Goal: Task Accomplishment & Management: Use online tool/utility

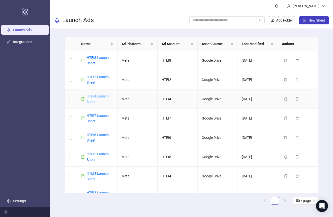
click at [98, 97] on link "HTEI4 Launch Sheet" at bounding box center [98, 99] width 22 height 10
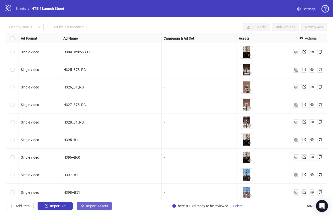
click at [106, 209] on button "Import Assets" at bounding box center [94, 206] width 35 height 8
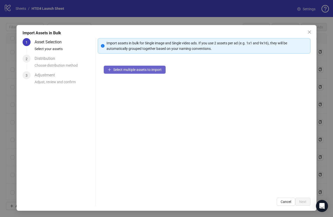
click at [139, 71] on span "Select multiple assets to import" at bounding box center [137, 70] width 48 height 4
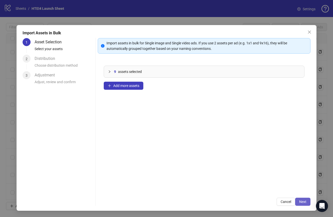
click at [306, 203] on span "Next" at bounding box center [302, 202] width 7 height 4
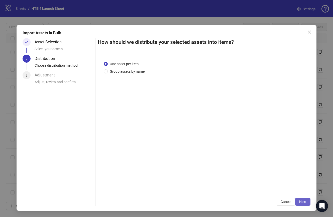
click at [300, 201] on span "Next" at bounding box center [302, 202] width 7 height 4
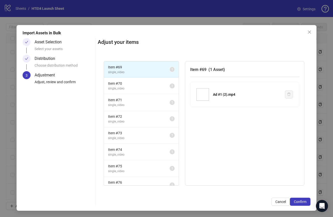
click at [300, 201] on span "Confirm" at bounding box center [300, 202] width 13 height 4
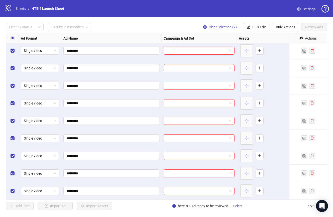
scroll to position [1100, 0]
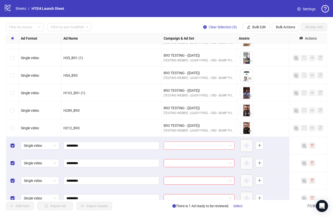
click at [202, 146] on input "search" at bounding box center [197, 146] width 60 height 8
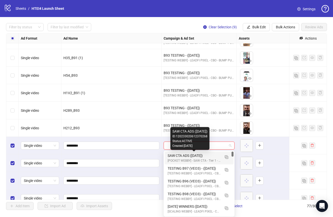
click at [198, 157] on div "SAW CTA ADS ([DATE])" at bounding box center [194, 156] width 53 height 6
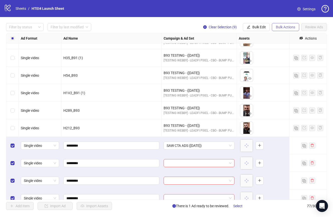
click at [283, 28] on span "Bulk Actions" at bounding box center [285, 27] width 19 height 4
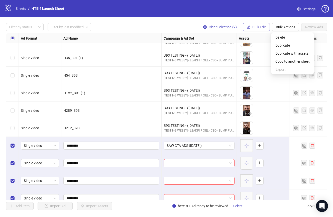
click at [257, 26] on span "Bulk Edit" at bounding box center [260, 27] width 14 height 4
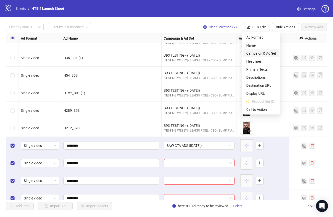
click at [263, 54] on span "Campaign & Ad Set" at bounding box center [262, 54] width 30 height 6
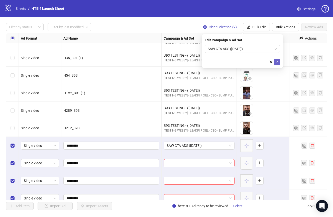
click at [279, 63] on button "submit" at bounding box center [277, 62] width 6 height 6
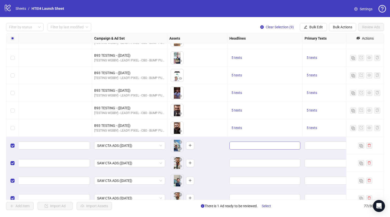
scroll to position [1100, 143]
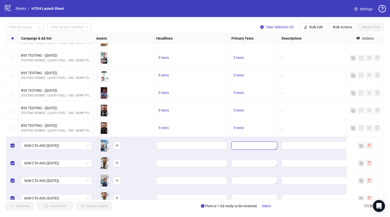
click at [262, 143] on textarea "Edit values" at bounding box center [255, 146] width 46 height 8
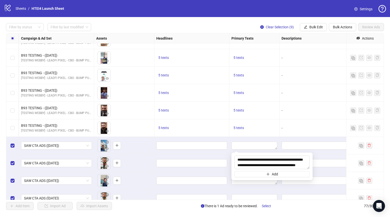
scroll to position [274, 0]
click at [272, 139] on div at bounding box center [255, 146] width 50 height 18
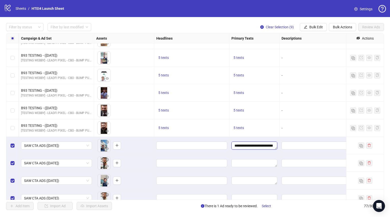
click at [260, 146] on textarea "Edit values" at bounding box center [255, 146] width 46 height 8
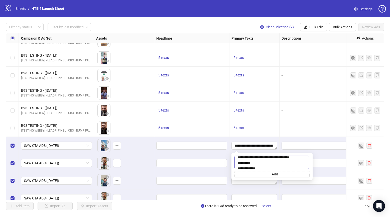
scroll to position [0, 0]
click at [262, 164] on textarea at bounding box center [272, 163] width 75 height 14
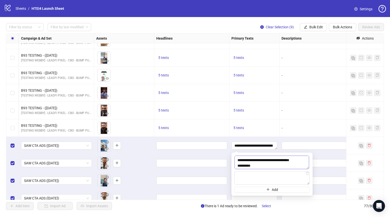
scroll to position [9, 0]
click at [260, 159] on textarea at bounding box center [272, 163] width 75 height 14
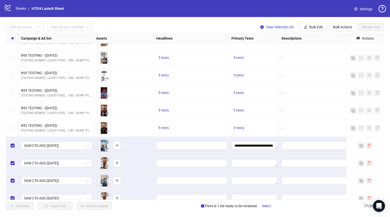
click at [254, 155] on body "logo/logo-mobile Sheets / HTEI4 Launch Sheet Settings Filter by status Filter b…" at bounding box center [195, 108] width 390 height 217
click at [249, 147] on textarea "Edit values" at bounding box center [255, 146] width 46 height 8
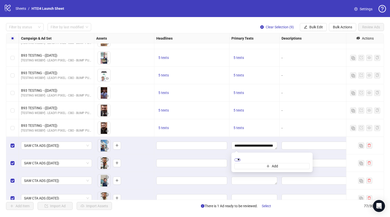
click at [241, 159] on textarea at bounding box center [238, 160] width 6 height 3
click at [257, 159] on textarea at bounding box center [272, 163] width 75 height 14
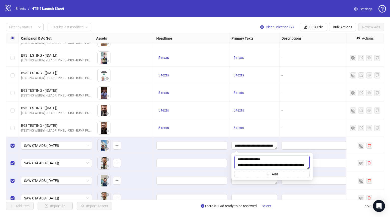
click at [263, 159] on textarea at bounding box center [272, 163] width 75 height 14
drag, startPoint x: 258, startPoint y: 165, endPoint x: 236, endPoint y: 165, distance: 21.6
click at [236, 165] on textarea at bounding box center [272, 163] width 75 height 14
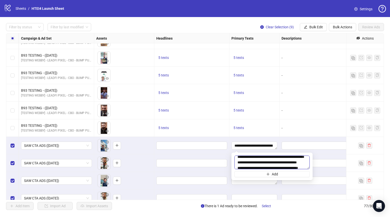
scroll to position [47, 0]
type textarea "**********"
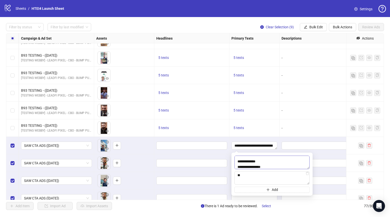
scroll to position [32, 0]
type textarea "**"
click at [300, 160] on textarea at bounding box center [272, 163] width 75 height 14
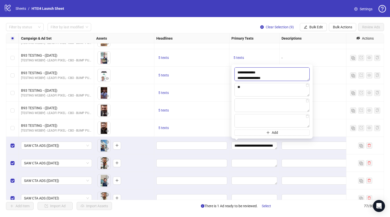
click at [299, 73] on textarea at bounding box center [272, 74] width 75 height 14
click at [289, 74] on textarea at bounding box center [272, 74] width 75 height 14
click at [283, 75] on textarea at bounding box center [272, 74] width 75 height 14
click at [278, 72] on textarea at bounding box center [272, 74] width 75 height 14
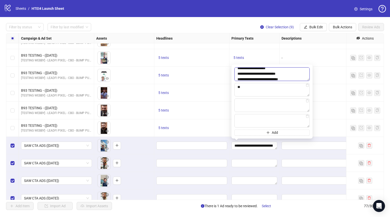
scroll to position [92, 0]
click at [305, 74] on textarea at bounding box center [272, 74] width 75 height 14
click at [275, 76] on textarea at bounding box center [272, 74] width 75 height 14
click at [254, 71] on textarea at bounding box center [272, 74] width 75 height 14
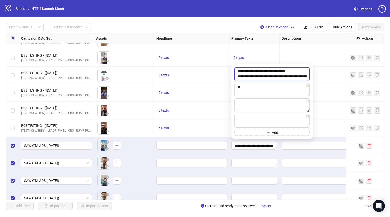
click at [294, 73] on textarea at bounding box center [272, 74] width 75 height 14
click at [292, 76] on textarea at bounding box center [272, 74] width 75 height 14
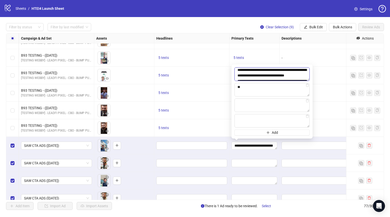
click at [289, 77] on textarea at bounding box center [272, 74] width 75 height 14
click at [293, 71] on textarea at bounding box center [272, 74] width 75 height 14
click at [272, 71] on textarea at bounding box center [272, 74] width 75 height 14
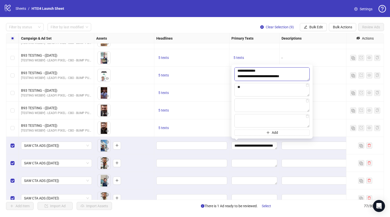
click at [279, 77] on textarea at bounding box center [272, 74] width 75 height 14
click at [278, 75] on textarea at bounding box center [272, 74] width 75 height 14
click at [289, 74] on textarea at bounding box center [272, 74] width 75 height 14
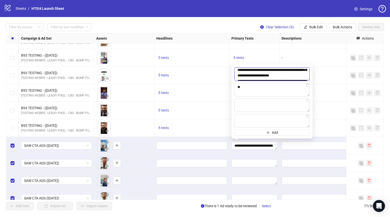
click at [296, 70] on textarea at bounding box center [272, 74] width 75 height 14
click at [300, 76] on textarea at bounding box center [272, 74] width 75 height 14
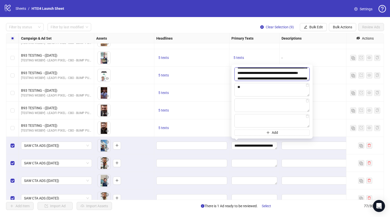
scroll to position [279, 0]
click at [286, 78] on textarea at bounding box center [272, 74] width 75 height 14
click at [285, 78] on textarea at bounding box center [272, 74] width 75 height 14
click at [283, 70] on textarea at bounding box center [272, 74] width 75 height 14
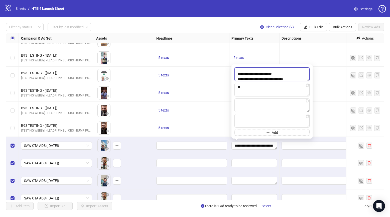
click at [238, 73] on textarea at bounding box center [272, 74] width 75 height 14
click at [290, 79] on textarea at bounding box center [272, 74] width 75 height 14
click at [300, 70] on textarea at bounding box center [272, 74] width 75 height 14
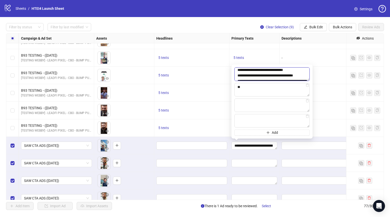
click at [299, 71] on textarea at bounding box center [272, 74] width 75 height 14
click at [288, 75] on textarea at bounding box center [272, 74] width 75 height 14
click at [294, 72] on textarea at bounding box center [272, 74] width 75 height 14
click at [303, 72] on textarea at bounding box center [272, 74] width 75 height 14
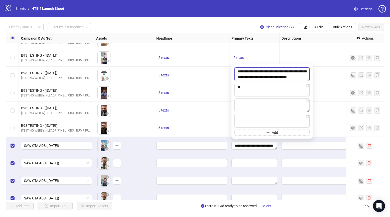
scroll to position [416, 0]
click at [299, 75] on textarea at bounding box center [272, 74] width 75 height 14
click at [238, 74] on textarea at bounding box center [272, 74] width 75 height 14
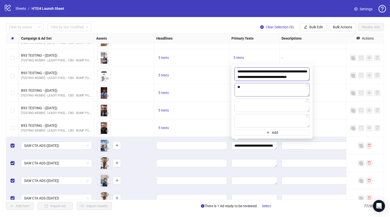
type textarea "**********"
drag, startPoint x: 244, startPoint y: 91, endPoint x: 232, endPoint y: 90, distance: 11.8
click at [232, 90] on div "** Add" at bounding box center [272, 101] width 81 height 74
type textarea "*"
paste textarea "**********"
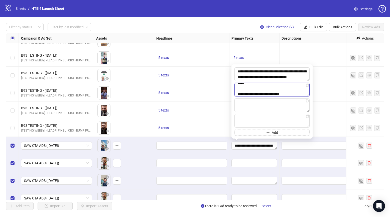
scroll to position [0, 0]
click at [261, 92] on textarea at bounding box center [272, 90] width 75 height 14
type textarea "**********"
click at [333, 85] on div "-" at bounding box center [317, 93] width 75 height 18
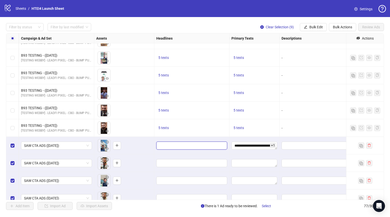
click at [188, 145] on input "Edit values" at bounding box center [191, 146] width 64 height 6
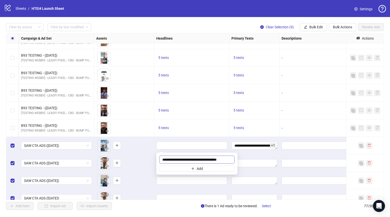
scroll to position [0, 0]
type input "**********"
click at [202, 169] on span "Add" at bounding box center [200, 169] width 6 height 4
paste input "**********"
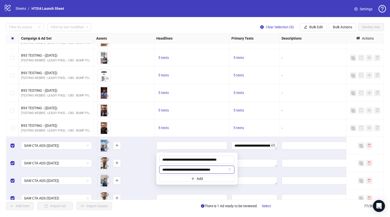
type input "**********"
click at [193, 175] on div "**********" at bounding box center [196, 169] width 75 height 26
click at [193, 178] on icon "plus" at bounding box center [193, 179] width 4 height 4
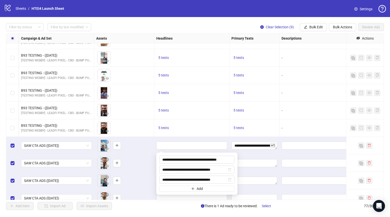
type input "**********"
click at [176, 189] on button "Add" at bounding box center [196, 189] width 75 height 6
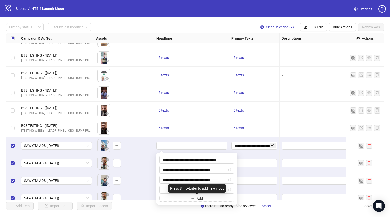
type input "**********"
click at [208, 114] on div "5 texts" at bounding box center [191, 111] width 75 height 18
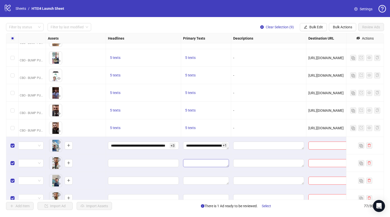
scroll to position [1100, 242]
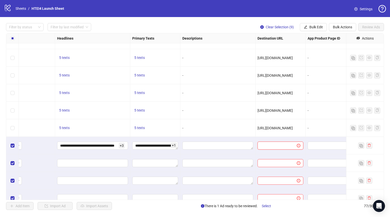
click at [286, 145] on input "text" at bounding box center [275, 146] width 29 height 6
paste input "**********"
type input "**********"
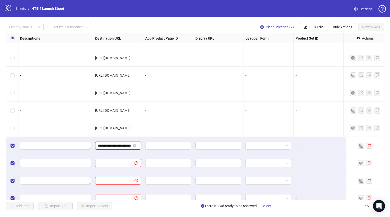
scroll to position [1100, 442]
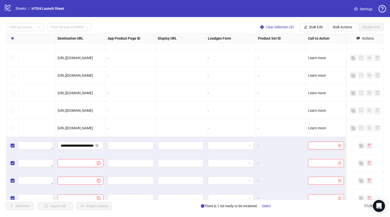
click at [328, 145] on input "search" at bounding box center [323, 146] width 25 height 8
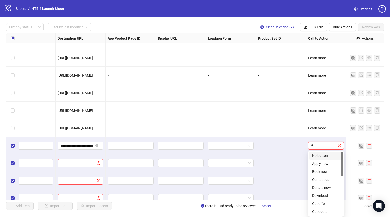
type input "**"
click at [325, 161] on div "Order now" at bounding box center [326, 164] width 28 height 6
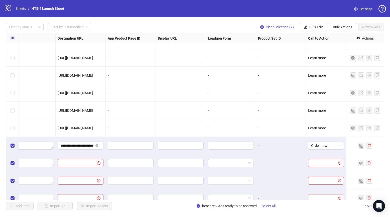
click at [283, 157] on div "-" at bounding box center [281, 163] width 50 height 18
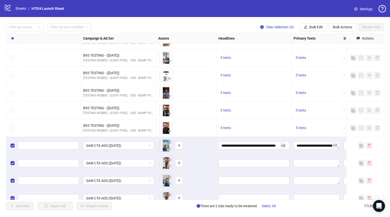
scroll to position [1100, 66]
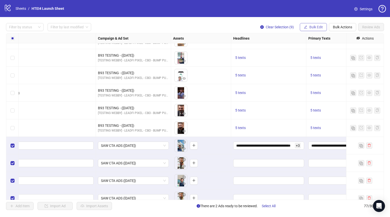
click at [305, 25] on button "Bulk Edit" at bounding box center [313, 27] width 27 height 8
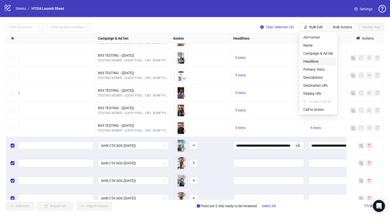
click at [317, 61] on span "Headlines" at bounding box center [319, 62] width 30 height 6
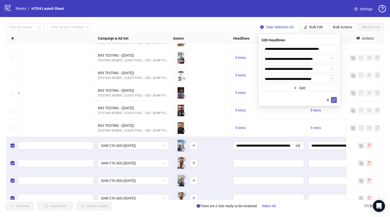
click at [333, 99] on icon "check" at bounding box center [334, 100] width 3 height 3
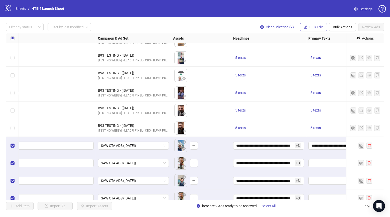
click at [312, 25] on span "Bulk Edit" at bounding box center [317, 27] width 14 height 4
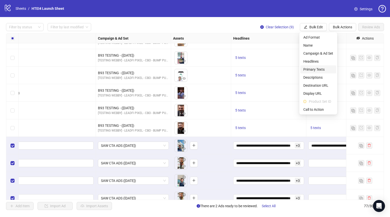
click at [319, 71] on span "Primary Texts" at bounding box center [319, 70] width 30 height 6
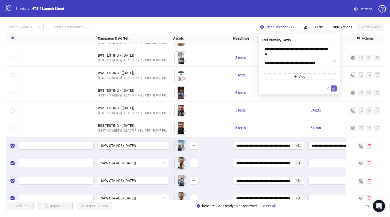
click at [333, 90] on icon "check" at bounding box center [335, 89] width 4 height 4
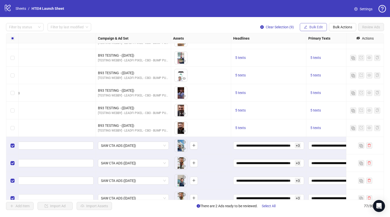
click at [310, 24] on button "Bulk Edit" at bounding box center [313, 27] width 27 height 8
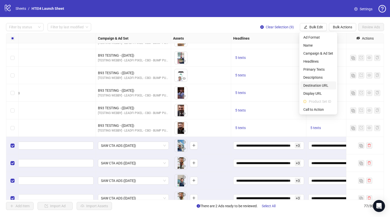
click at [317, 84] on span "Destination URL" at bounding box center [319, 86] width 30 height 6
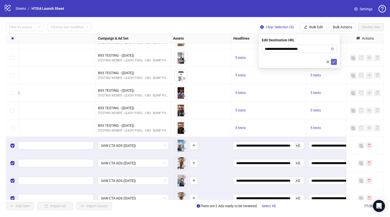
click at [333, 60] on icon "check" at bounding box center [335, 62] width 4 height 4
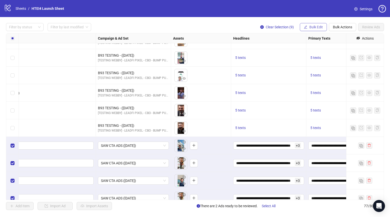
click at [317, 25] on button "Bulk Edit" at bounding box center [313, 27] width 27 height 8
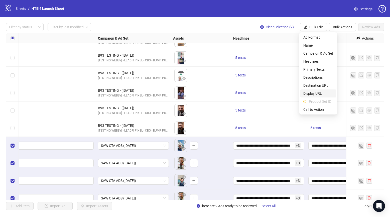
click at [316, 95] on span "Display URL" at bounding box center [319, 94] width 30 height 6
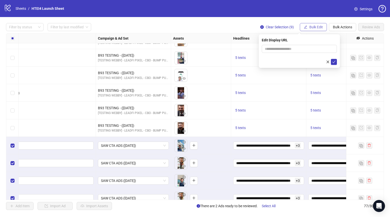
click at [319, 23] on button "Bulk Edit" at bounding box center [313, 27] width 27 height 8
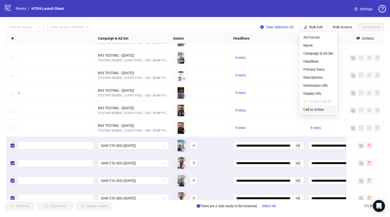
click at [319, 109] on span "Call to Action" at bounding box center [319, 110] width 30 height 6
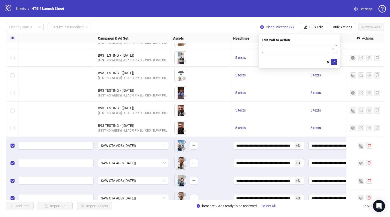
click at [325, 51] on input "search" at bounding box center [297, 49] width 65 height 8
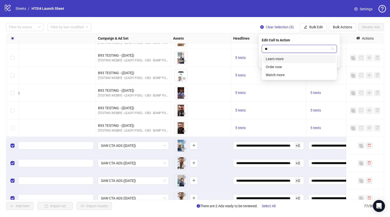
type input "***"
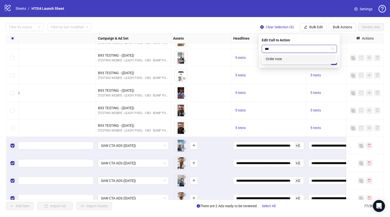
click at [303, 59] on div "Order now" at bounding box center [299, 59] width 67 height 6
click at [333, 61] on icon "check" at bounding box center [335, 62] width 4 height 4
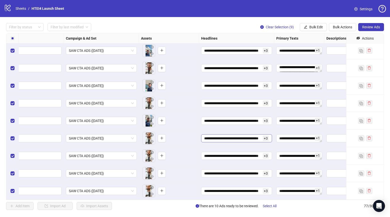
scroll to position [1195, 191]
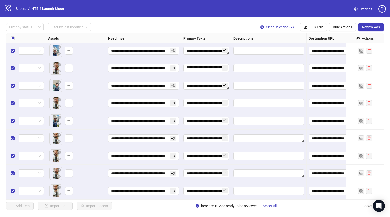
click at [200, 55] on div "+ 1" at bounding box center [207, 51] width 50 height 18
click at [200, 52] on textarea "Edit values" at bounding box center [207, 51] width 46 height 8
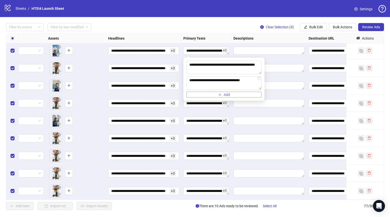
click at [211, 95] on button "Add" at bounding box center [224, 95] width 75 height 6
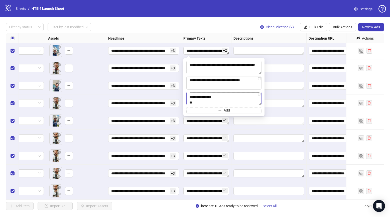
scroll to position [0, 0]
type textarea "**********"
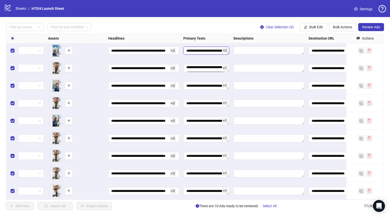
click at [204, 47] on textarea "Edit values" at bounding box center [207, 51] width 46 height 8
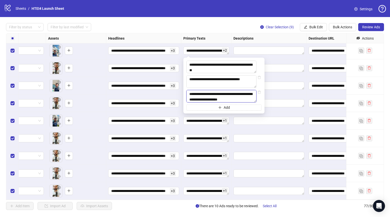
click at [213, 101] on textarea at bounding box center [222, 96] width 70 height 13
paste textarea "**********"
drag, startPoint x: 245, startPoint y: 100, endPoint x: 238, endPoint y: 100, distance: 7.0
click at [239, 100] on textarea "**********" at bounding box center [224, 97] width 75 height 14
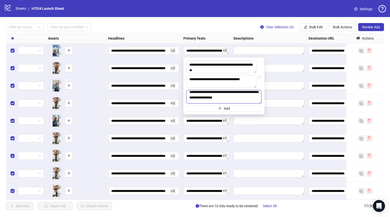
click at [190, 94] on textarea "**********" at bounding box center [224, 97] width 75 height 14
type textarea "**********"
click at [226, 111] on span "Add" at bounding box center [227, 109] width 6 height 4
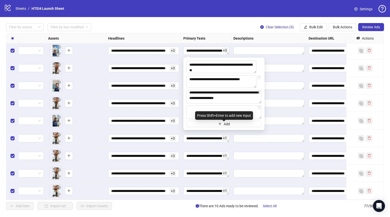
type textarea "**********"
click at [272, 134] on textarea "Edit values" at bounding box center [269, 138] width 71 height 8
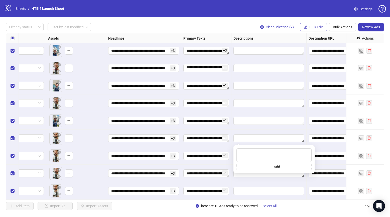
click at [312, 27] on span "Bulk Edit" at bounding box center [317, 27] width 14 height 4
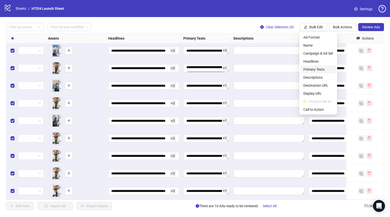
click at [316, 71] on span "Primary Texts" at bounding box center [319, 70] width 30 height 6
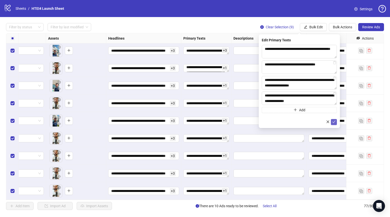
click at [333, 124] on button "submit" at bounding box center [334, 122] width 6 height 6
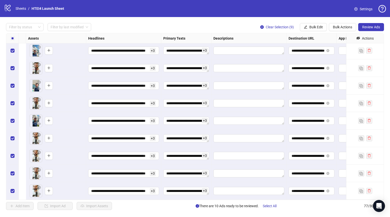
scroll to position [1195, 0]
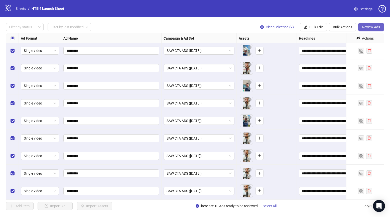
click at [333, 26] on span "Review Ads" at bounding box center [372, 27] width 18 height 4
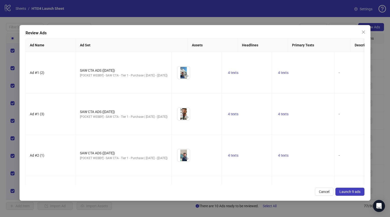
click at [333, 193] on span "Launch 9 ads" at bounding box center [350, 192] width 21 height 4
